Goal: Communication & Community: Ask a question

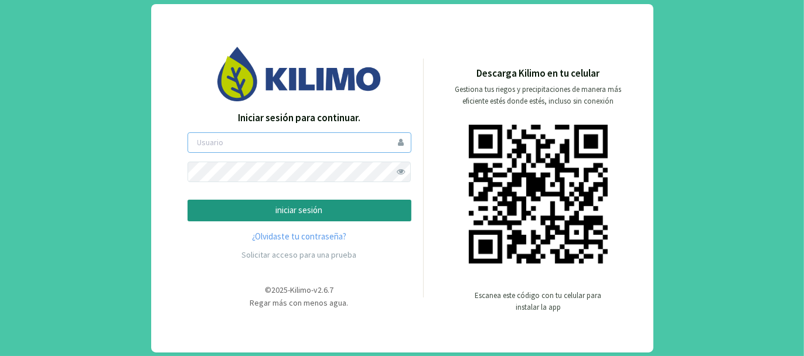
type input "tacchi"
click at [322, 209] on p "iniciar sesión" at bounding box center [300, 210] width 204 height 13
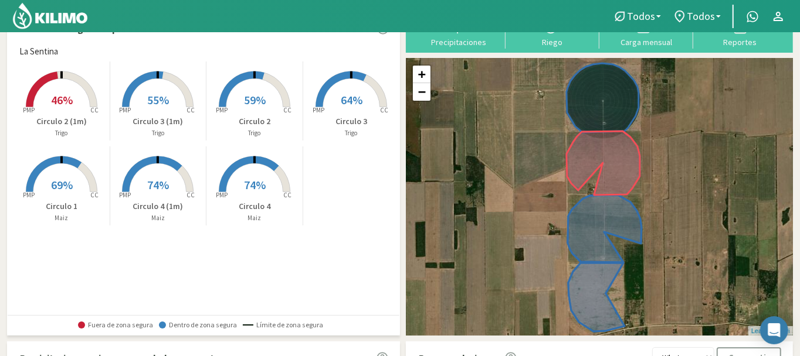
scroll to position [25, 0]
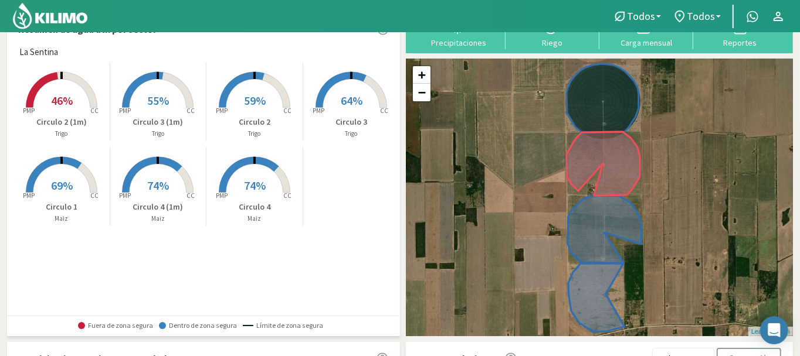
click at [64, 181] on span "69%" at bounding box center [62, 185] width 22 height 15
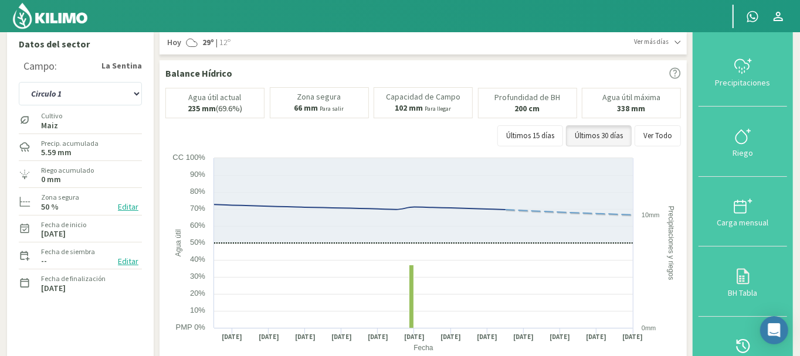
scroll to position [6, 0]
click at [135, 91] on select "Circulo 1 Circulo 2 Circulo 2 (1m) Circulo 3 Circulo 3 (1m) Circulo 4 Circulo 4…" at bounding box center [80, 94] width 123 height 23
click at [19, 83] on select "Circulo 1 Circulo 2 Circulo 2 (1m) Circulo 3 Circulo 3 (1m) Circulo 4 Circulo 4…" at bounding box center [80, 94] width 123 height 23
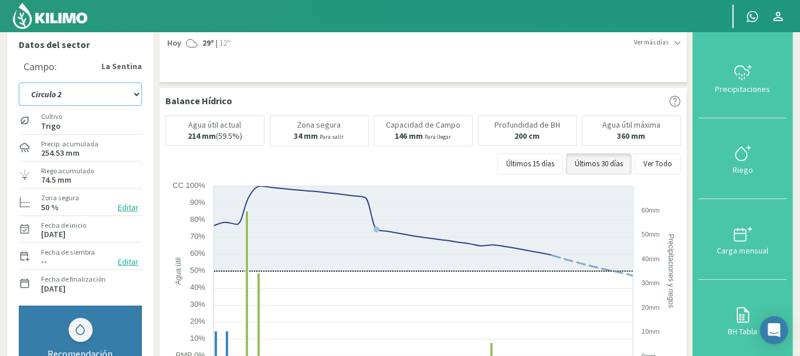
click at [135, 91] on select "Circulo 1 Circulo 2 Circulo 2 (1m) Circulo 3 Circulo 3 (1m) Circulo 4 Circulo 4…" at bounding box center [80, 94] width 123 height 23
click at [19, 83] on select "Circulo 1 Circulo 2 Circulo 2 (1m) Circulo 3 Circulo 3 (1m) Circulo 4 Circulo 4…" at bounding box center [80, 94] width 123 height 23
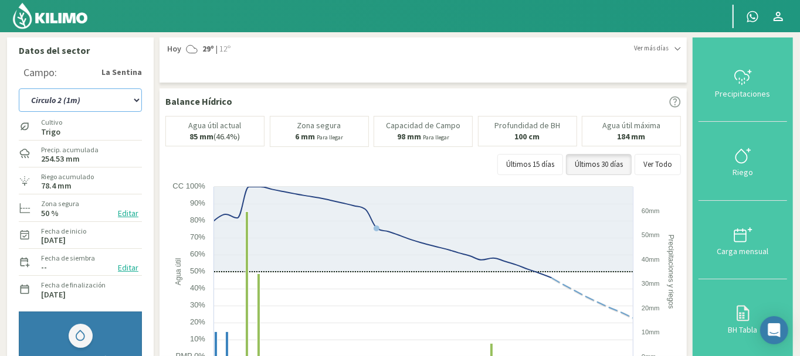
click at [135, 99] on select "Circulo 1 Circulo 2 Circulo 2 (1m) Circulo 3 Circulo 3 (1m) Circulo 4 Circulo 4…" at bounding box center [80, 100] width 123 height 23
click at [19, 89] on select "Circulo 1 Circulo 2 Circulo 2 (1m) Circulo 3 Circulo 3 (1m) Circulo 4 Circulo 4…" at bounding box center [80, 100] width 123 height 23
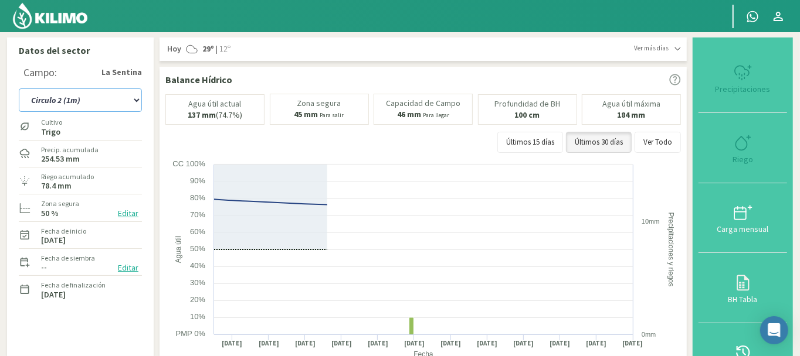
select select "27: Object"
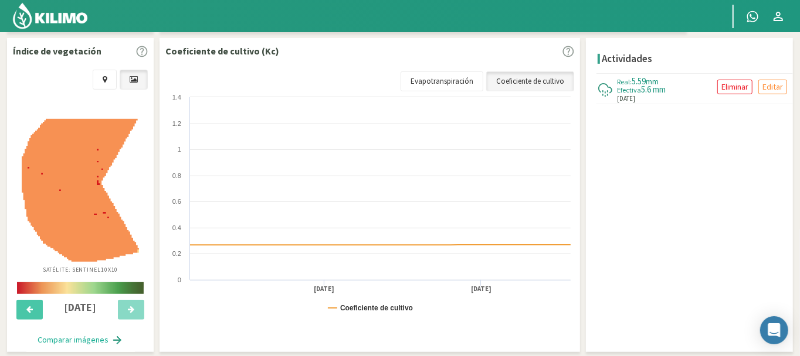
scroll to position [371, 0]
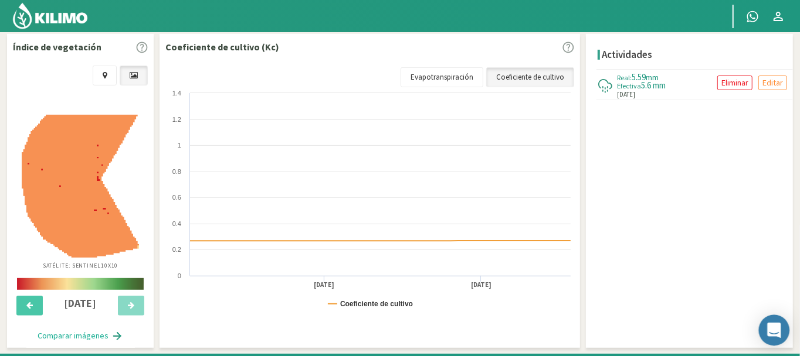
click at [777, 331] on icon "Open Intercom Messenger" at bounding box center [773, 330] width 13 height 15
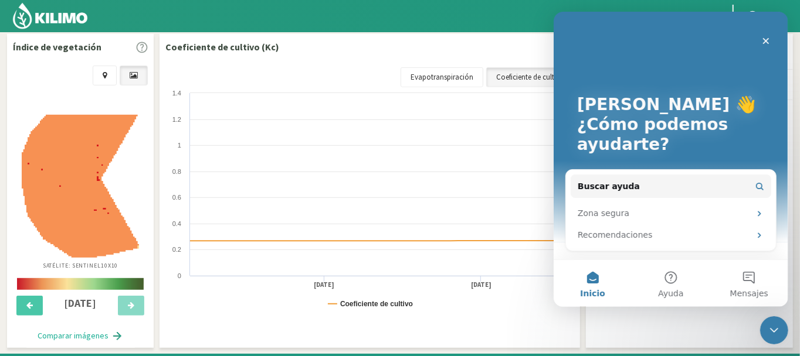
scroll to position [0, 0]
click at [668, 282] on button "Ayuda" at bounding box center [670, 283] width 78 height 47
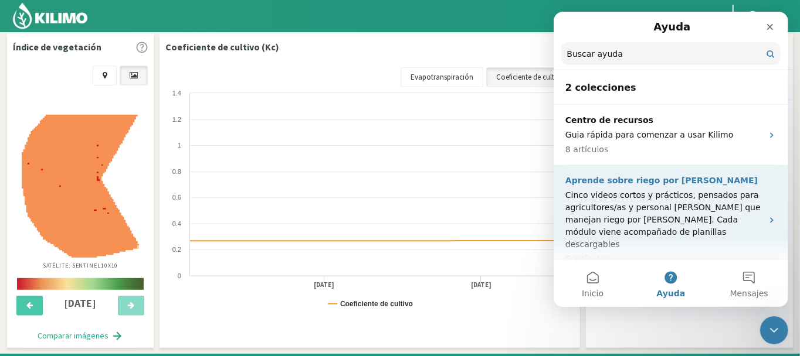
scroll to position [2, 0]
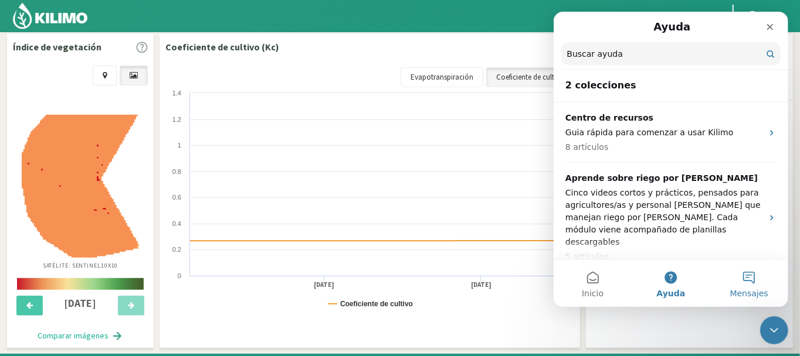
click at [752, 279] on button "Mensajes" at bounding box center [748, 283] width 78 height 47
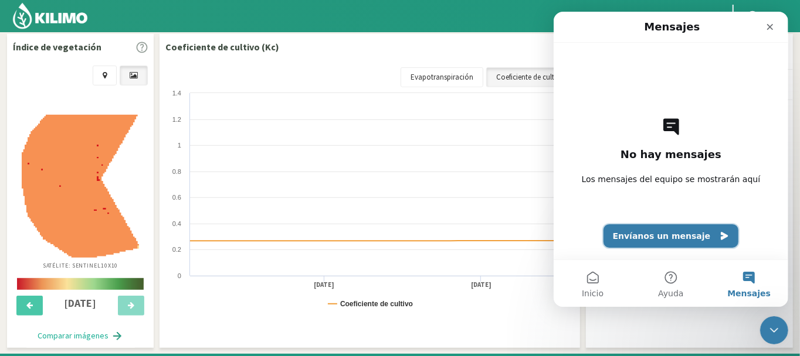
click at [666, 233] on button "Envíanos un mensaje" at bounding box center [670, 236] width 135 height 23
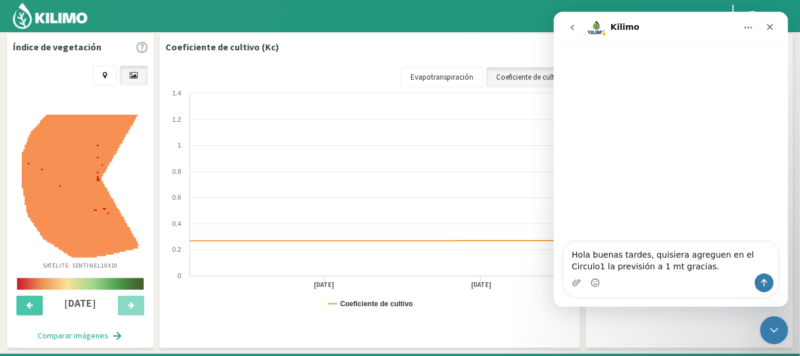
type textarea "Hola buenas tardes, quisiera agreguen en el Circulo1 la previsión a 1 mt gracia…"
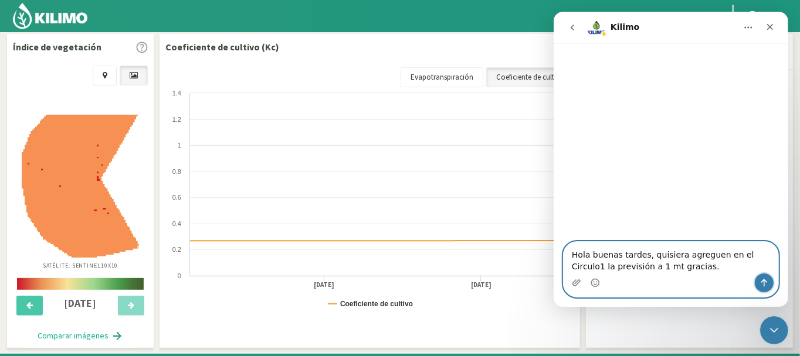
click at [763, 279] on icon "Enviar un mensaje…" at bounding box center [763, 282] width 9 height 9
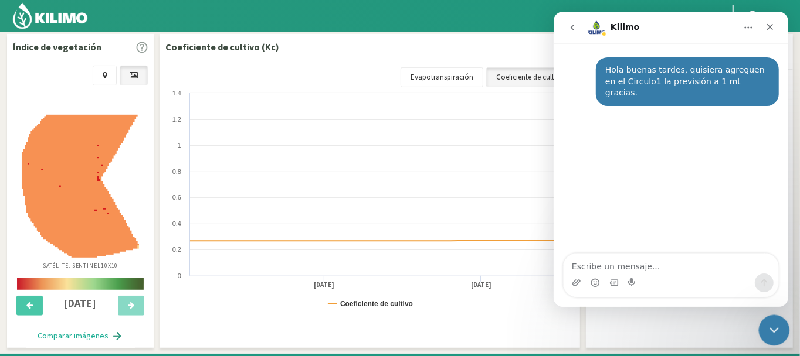
click at [775, 329] on icon "Cerrar Intercom Messenger" at bounding box center [772, 329] width 14 height 14
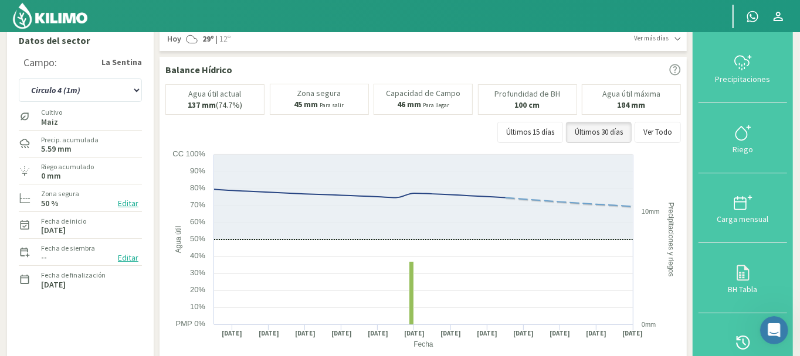
scroll to position [0, 0]
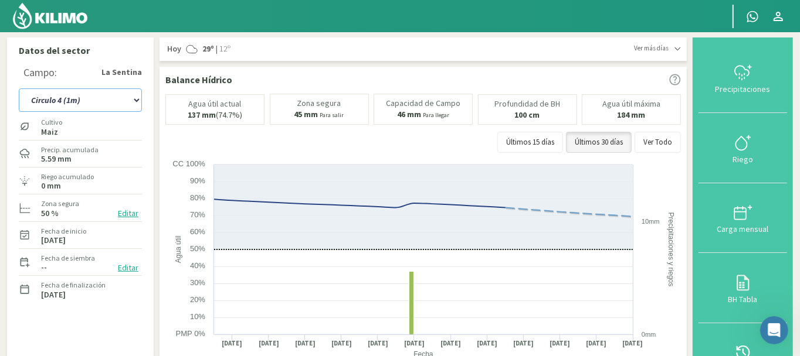
click at [137, 97] on select "Circulo 1 Circulo 2 Circulo 2 (1m) Circulo 3 Circulo 3 (1m) Circulo 4 Circulo 4…" at bounding box center [80, 100] width 123 height 23
click at [19, 89] on select "Circulo 1 Circulo 2 Circulo 2 (1m) Circulo 3 Circulo 3 (1m) Circulo 4 Circulo 4…" at bounding box center [80, 100] width 123 height 23
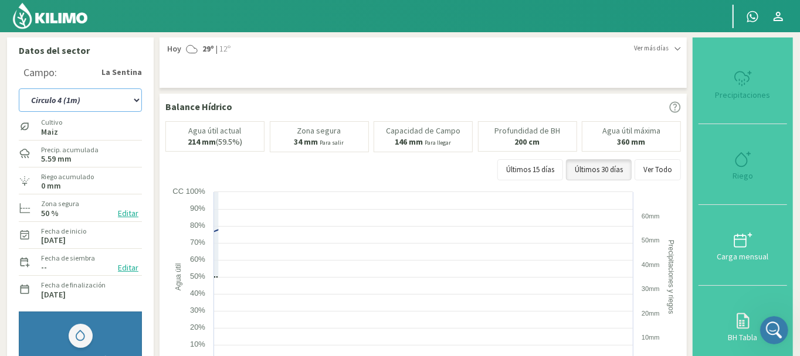
select select "29: Object"
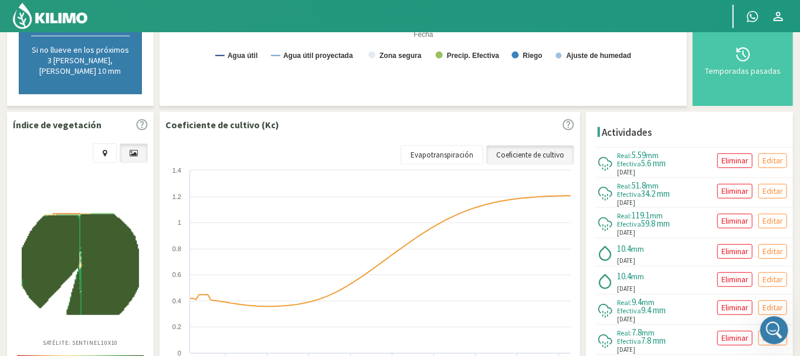
scroll to position [352, 0]
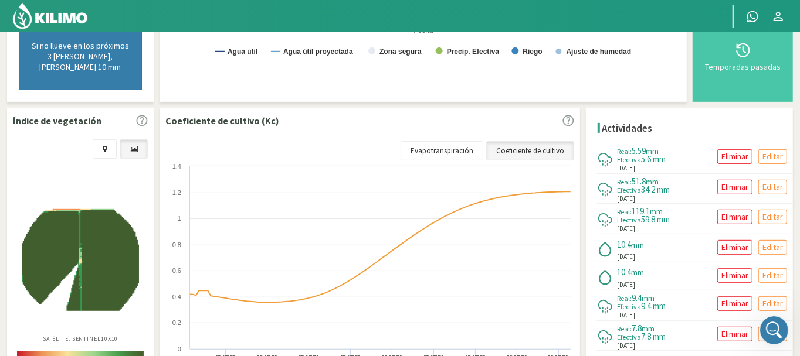
click at [90, 237] on img at bounding box center [80, 260] width 117 height 103
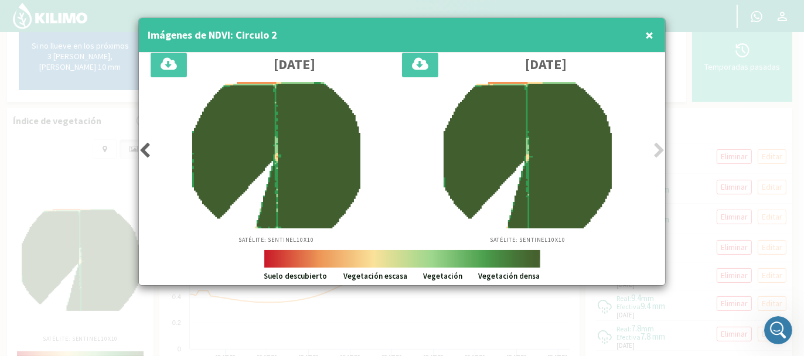
click at [654, 35] on span "×" at bounding box center [649, 34] width 8 height 19
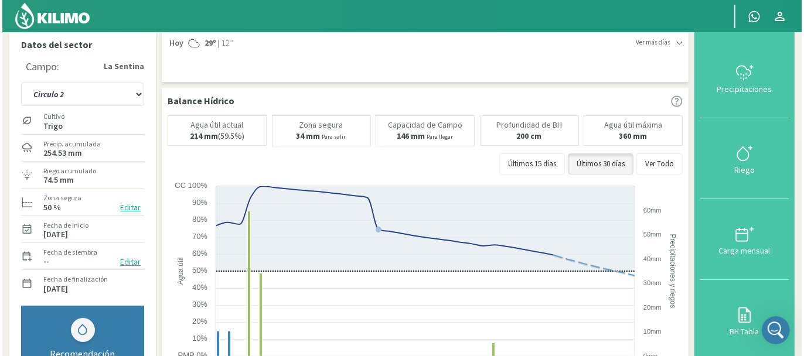
scroll to position [0, 0]
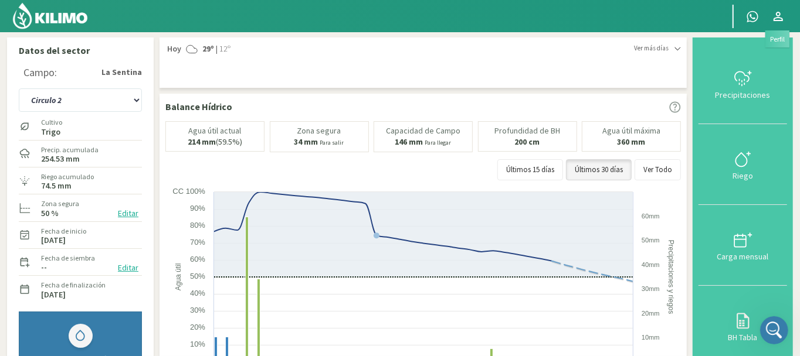
click at [779, 13] on icon at bounding box center [778, 16] width 14 height 14
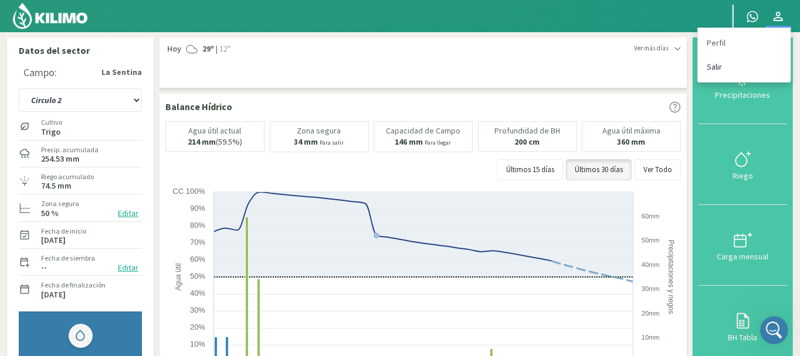
click at [715, 66] on link "Salir" at bounding box center [744, 67] width 93 height 24
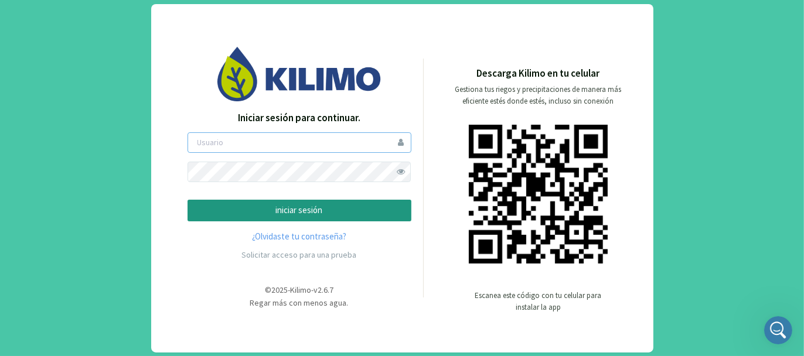
type input "tacchi"
